Goal: Register for event/course

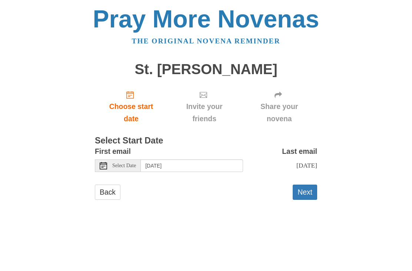
click at [126, 93] on link "Choose start date" at bounding box center [131, 106] width 73 height 44
click at [309, 192] on button "Next" at bounding box center [305, 192] width 24 height 15
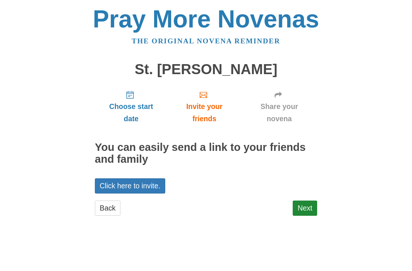
click at [308, 205] on link "Next" at bounding box center [305, 207] width 24 height 15
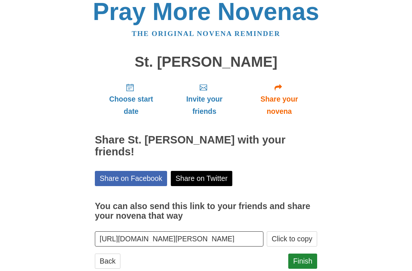
scroll to position [24, 0]
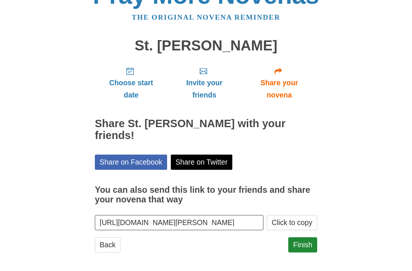
click at [306, 240] on link "Finish" at bounding box center [302, 244] width 29 height 15
